Goal: Transaction & Acquisition: Purchase product/service

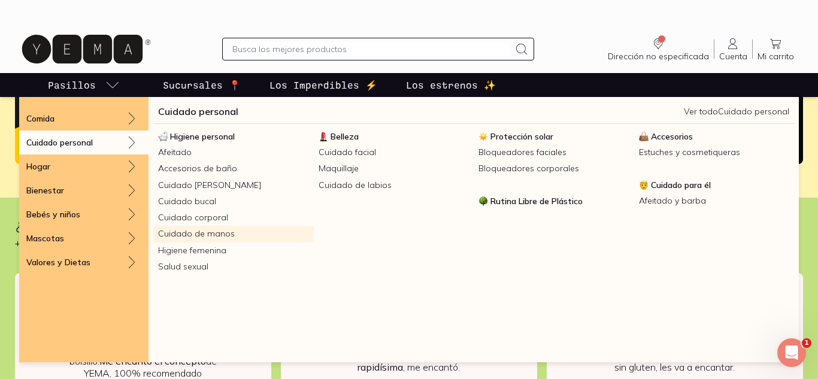
scroll to position [2247, 0]
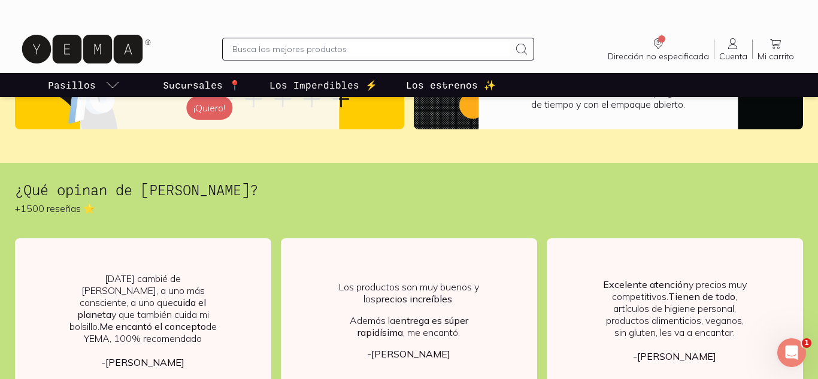
click at [277, 50] on input "text" at bounding box center [370, 49] width 277 height 14
type input "hotcakes"
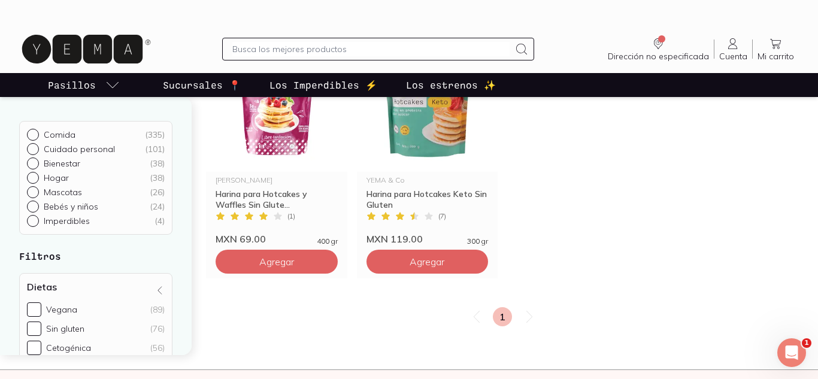
scroll to position [209, 0]
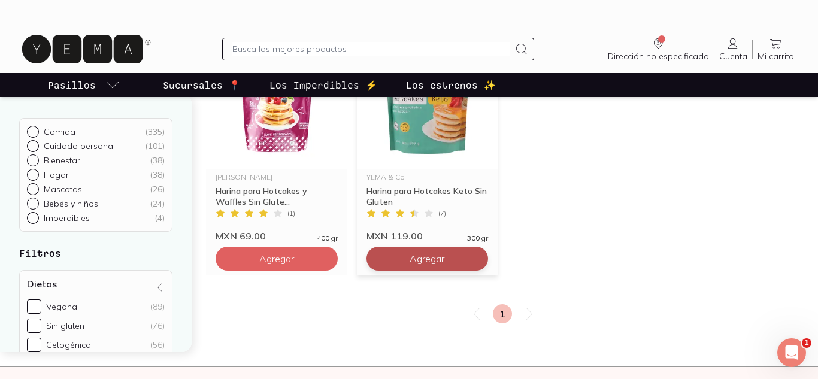
click at [294, 261] on span "Agregar" at bounding box center [276, 259] width 35 height 12
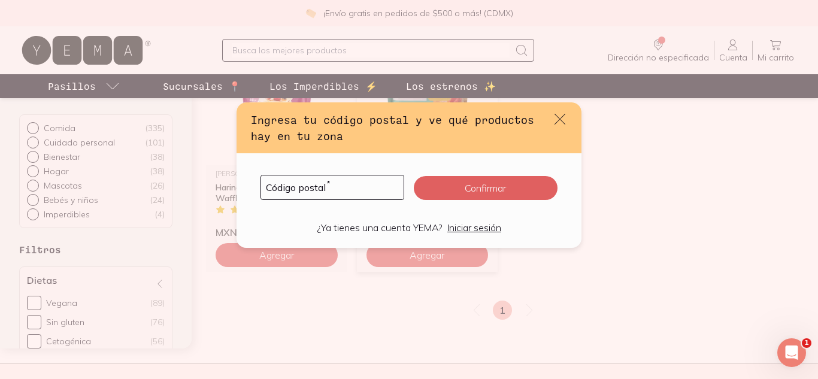
scroll to position [210, 0]
click at [309, 185] on input "default" at bounding box center [332, 187] width 143 height 24
type input "03010"
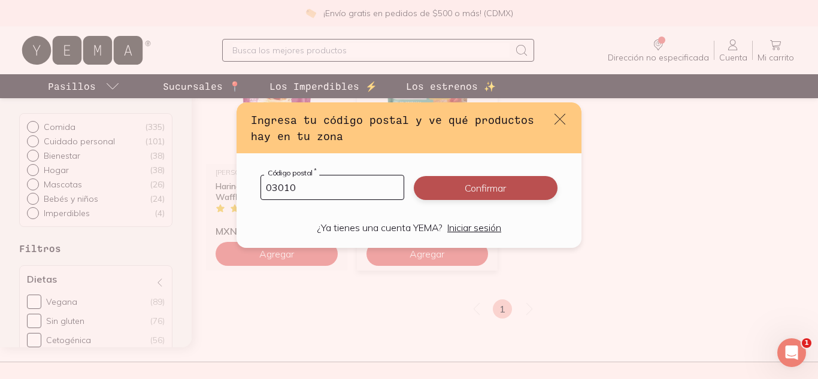
click at [457, 191] on button "Confirmar" at bounding box center [486, 188] width 144 height 24
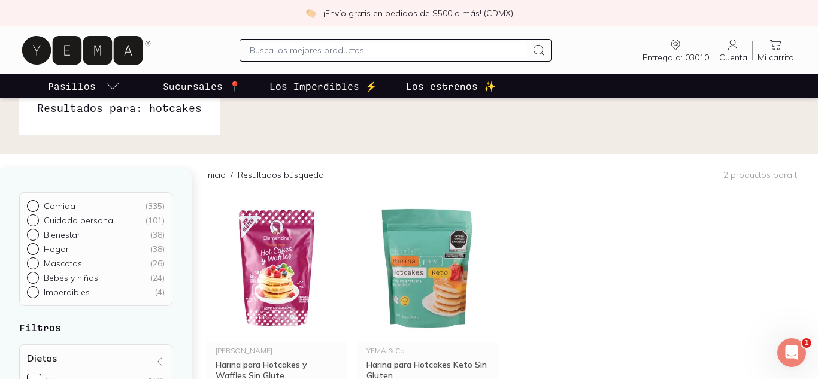
scroll to position [28, 0]
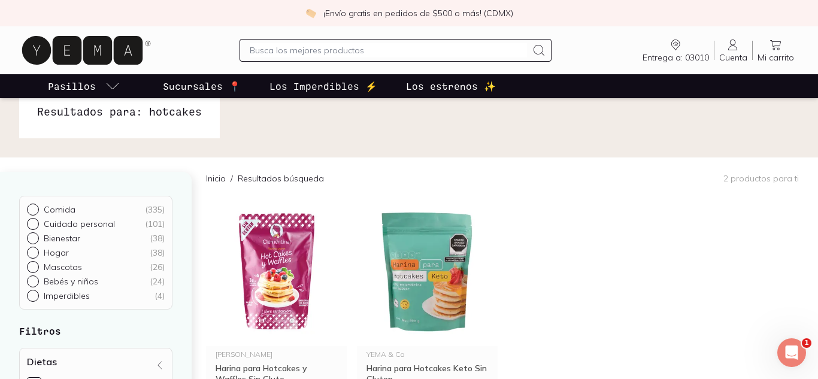
click at [359, 50] on input "text" at bounding box center [388, 50] width 277 height 14
type input "[PERSON_NAME]"
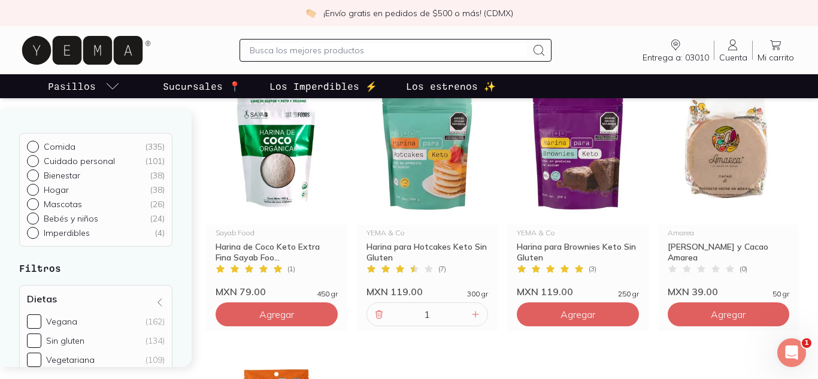
scroll to position [172, 0]
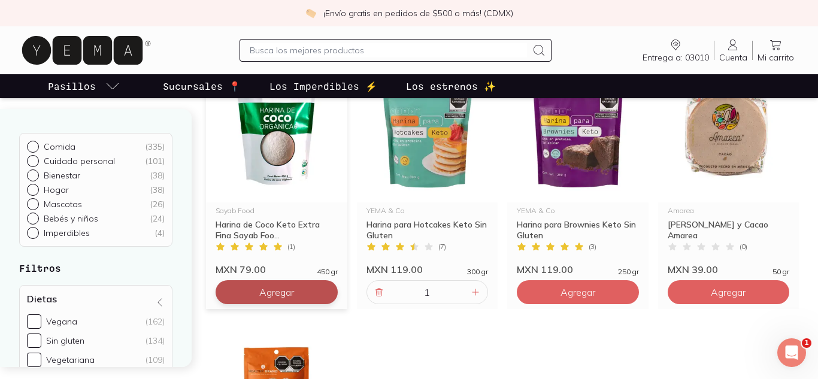
click at [273, 292] on span "Agregar" at bounding box center [276, 292] width 35 height 12
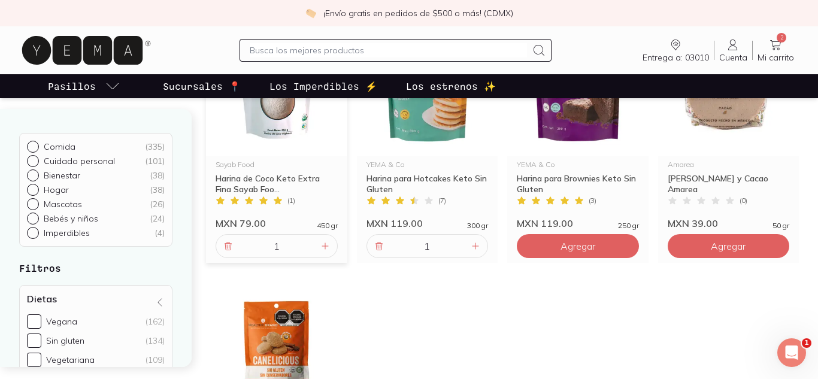
scroll to position [0, 0]
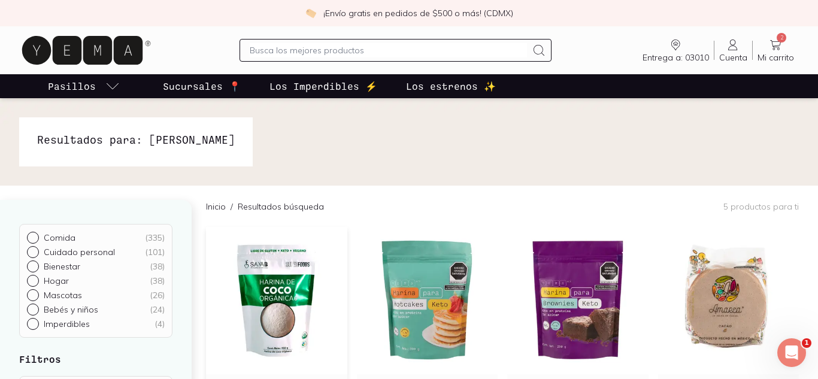
click at [780, 40] on span "2" at bounding box center [782, 38] width 10 height 10
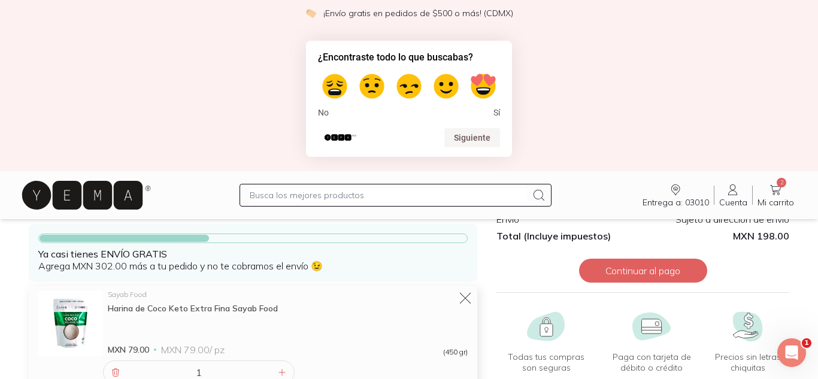
scroll to position [80, 0]
